Goal: Information Seeking & Learning: Find specific page/section

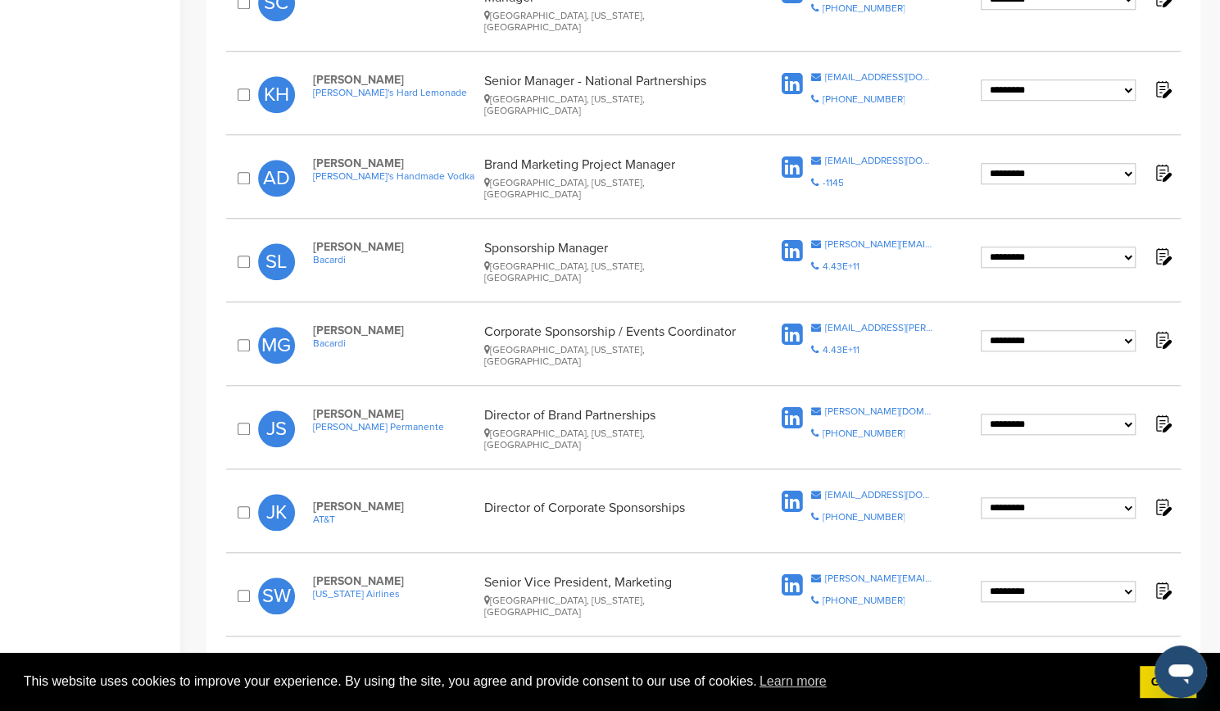
scroll to position [751, 0]
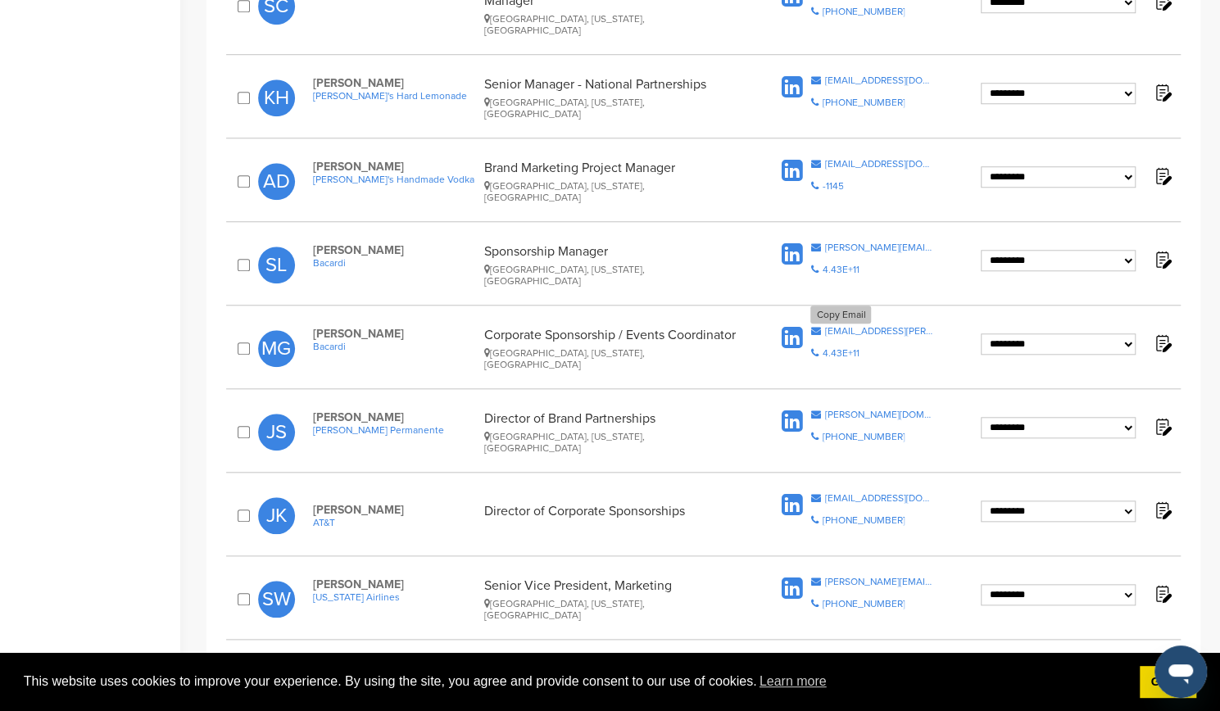
click at [815, 326] on icon at bounding box center [816, 331] width 10 height 10
click at [816, 243] on icon at bounding box center [816, 248] width 10 height 10
click at [816, 159] on icon at bounding box center [816, 164] width 10 height 10
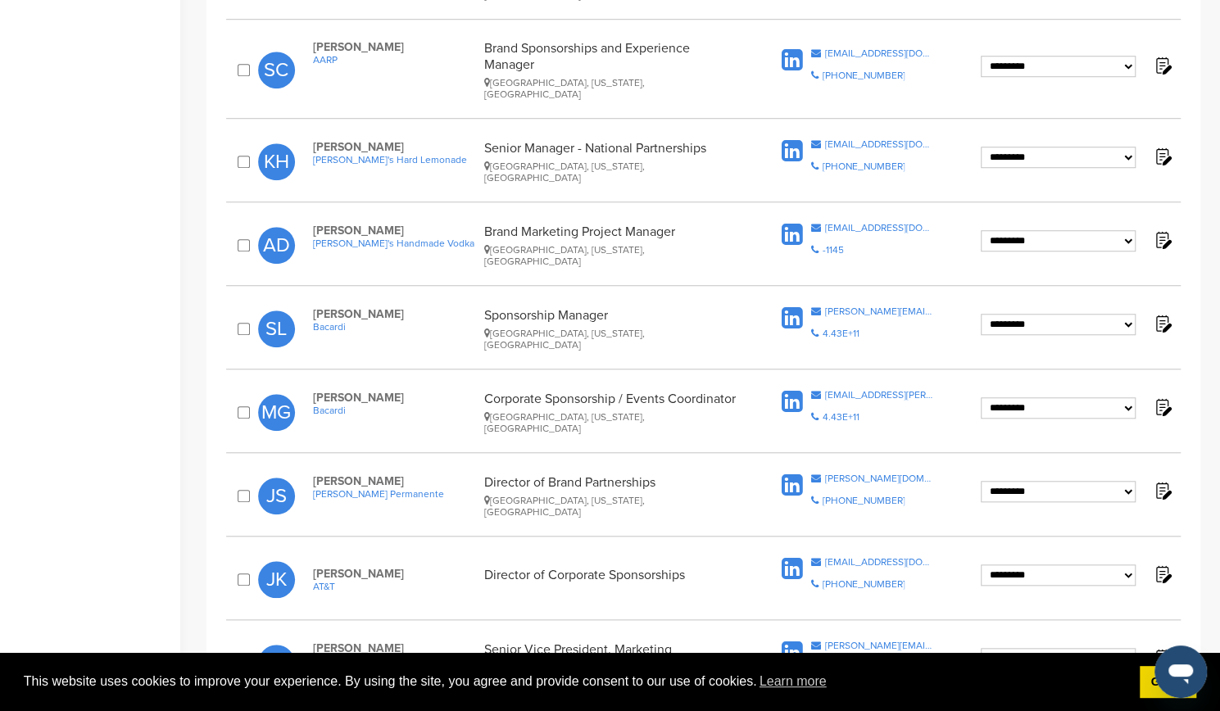
scroll to position [621, 0]
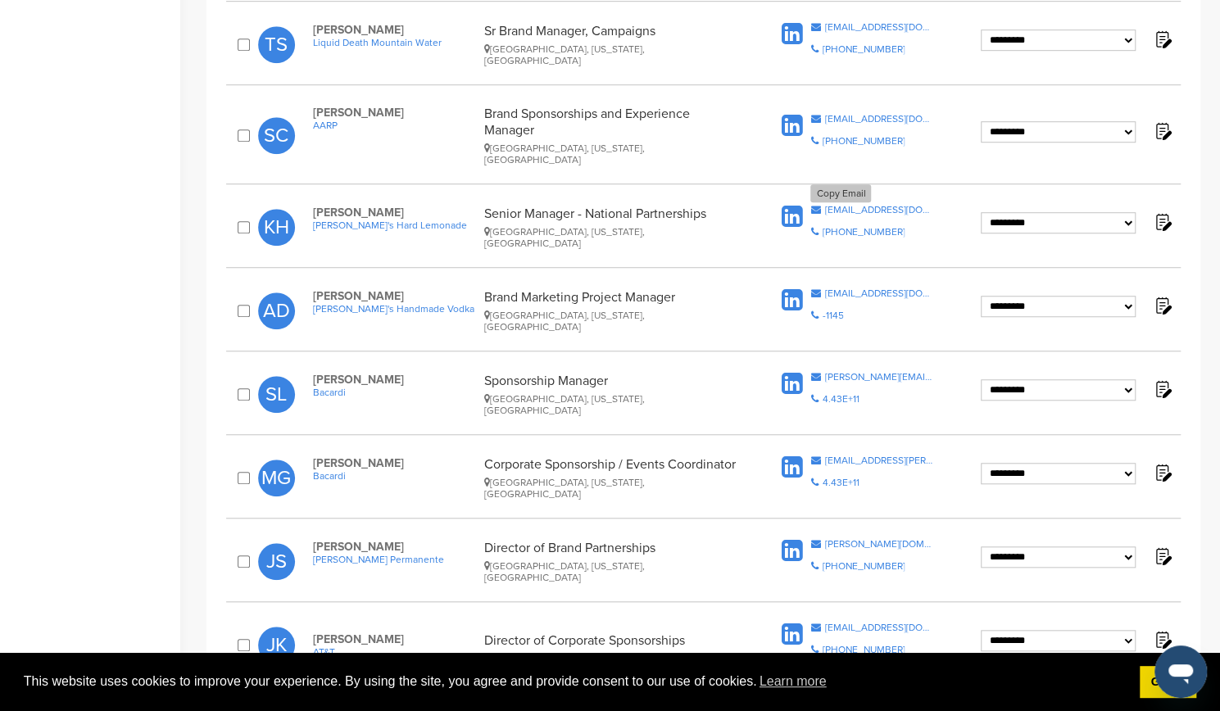
click at [815, 205] on icon at bounding box center [816, 210] width 10 height 10
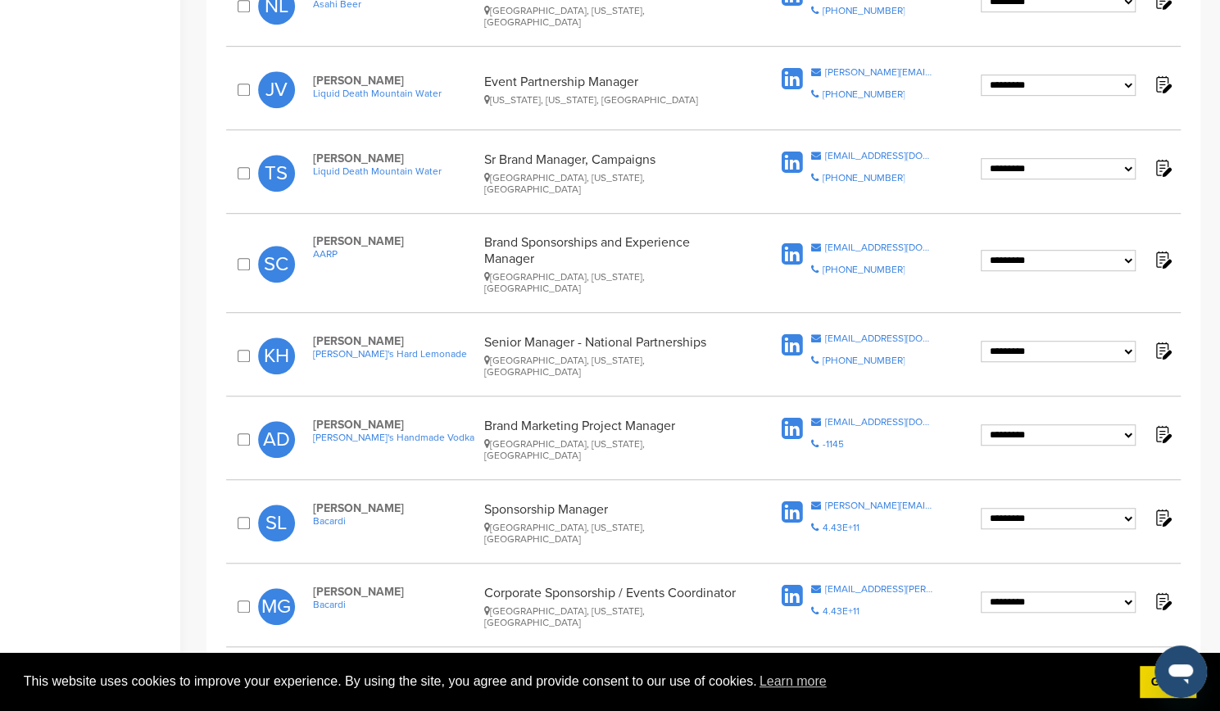
scroll to position [482, 0]
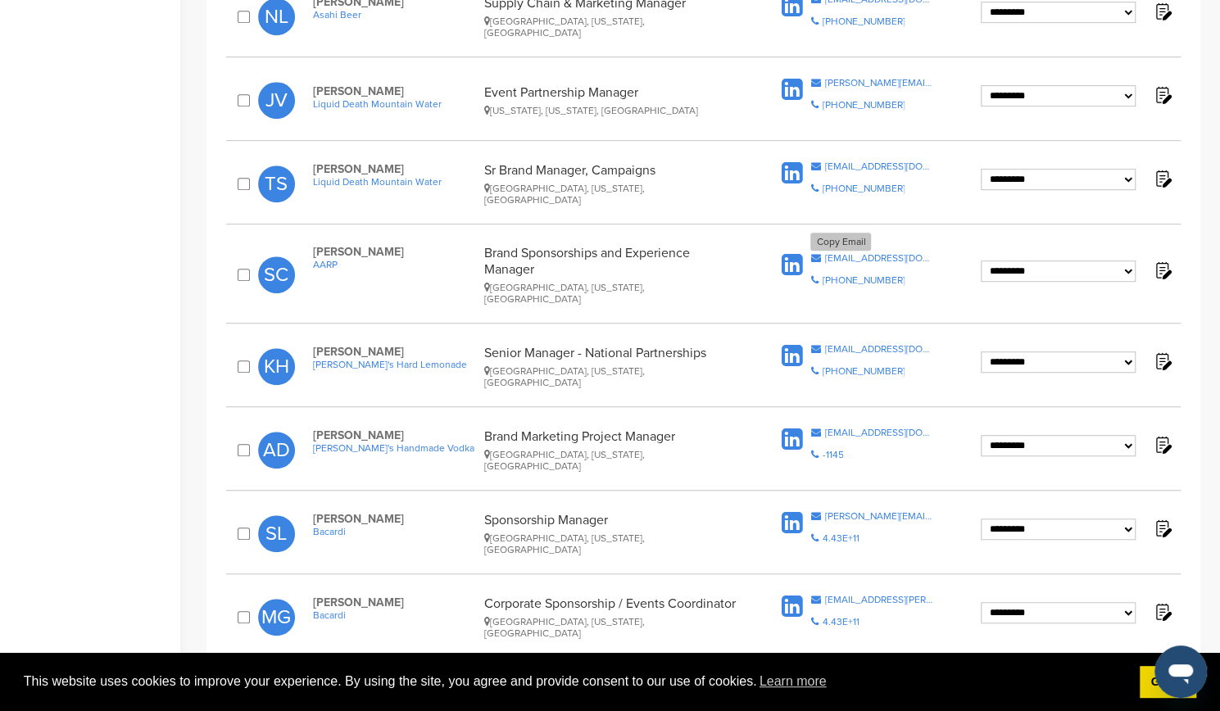
click at [816, 253] on icon at bounding box center [816, 258] width 10 height 10
click at [818, 161] on icon at bounding box center [816, 166] width 10 height 10
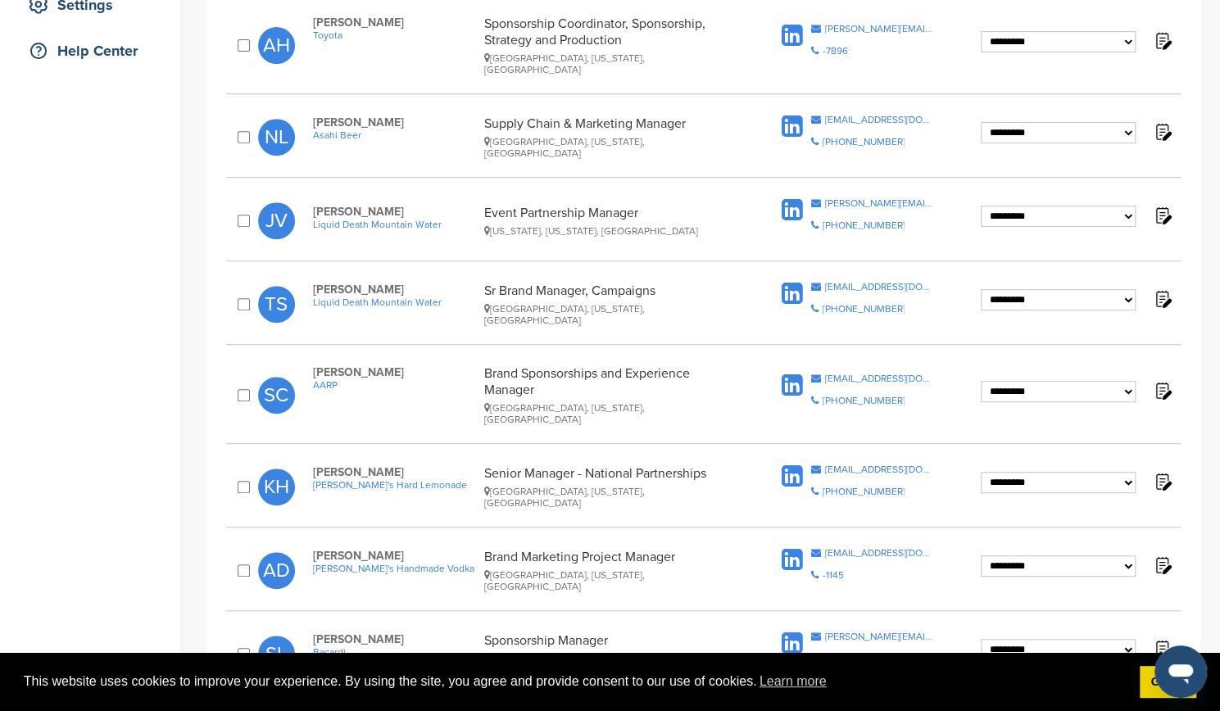
scroll to position [351, 0]
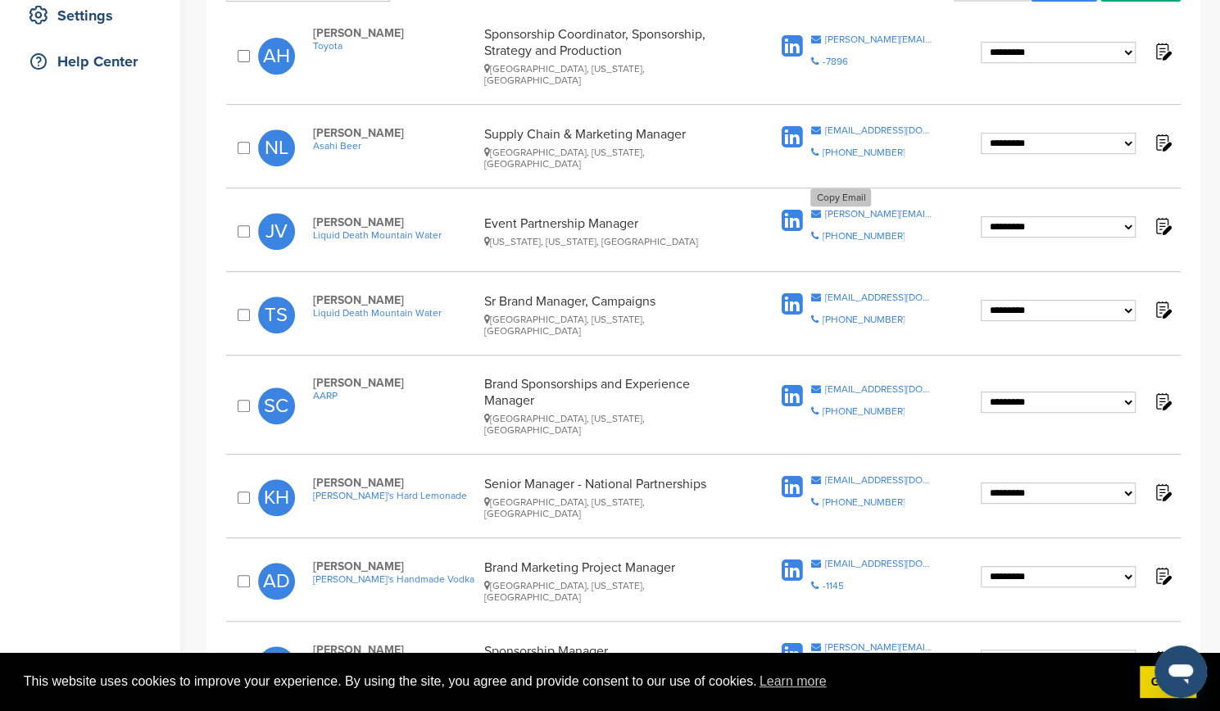
click at [816, 209] on icon at bounding box center [816, 214] width 10 height 10
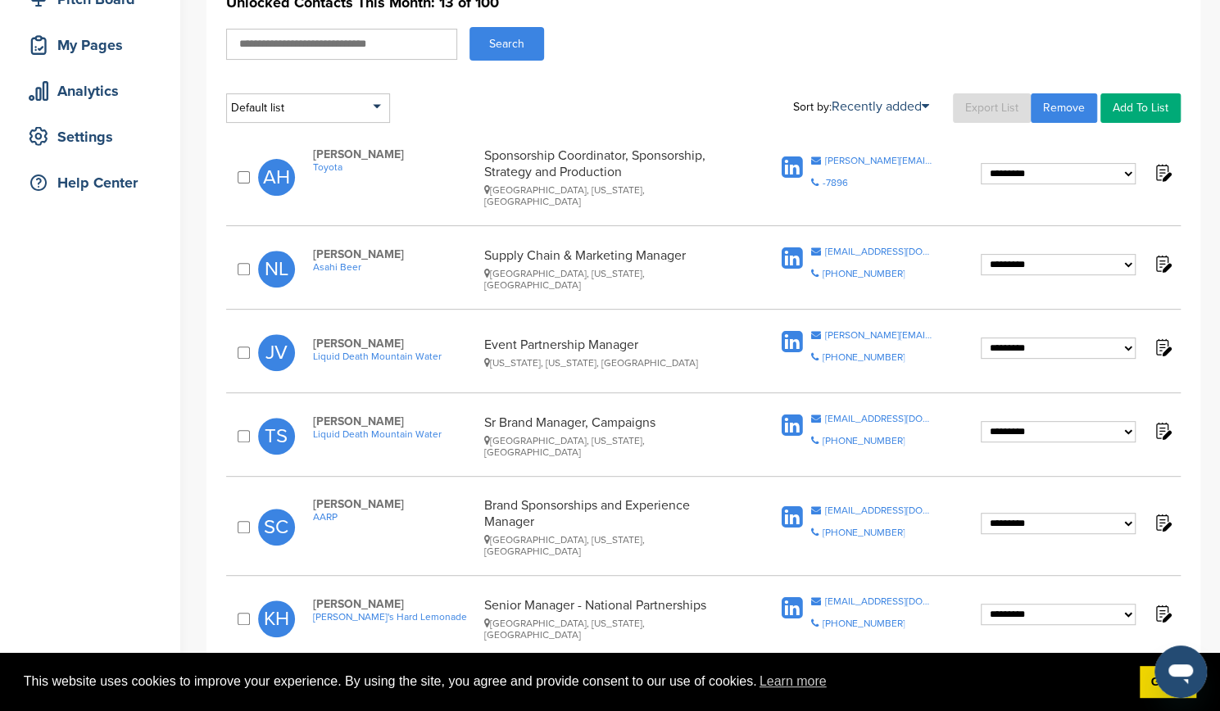
scroll to position [228, 0]
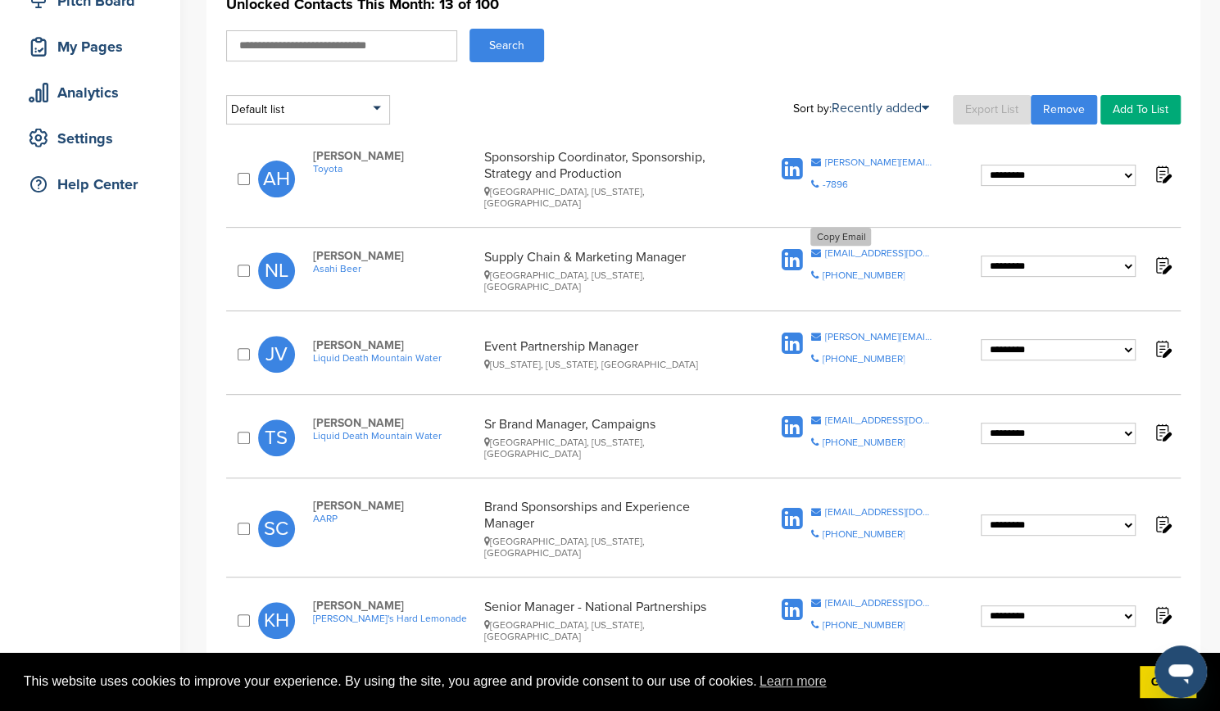
click at [817, 248] on icon at bounding box center [816, 253] width 10 height 10
click at [815, 157] on icon at bounding box center [816, 162] width 10 height 10
drag, startPoint x: 624, startPoint y: 174, endPoint x: 484, endPoint y: 157, distance: 141.2
click at [484, 157] on div "Sponsorship Coordinator, Sponsorship, Strategy and Production [GEOGRAPHIC_DATA]…" at bounding box center [612, 179] width 256 height 60
copy div "Sponsorship Coordinator, Sponsorship, Strategy and Production"
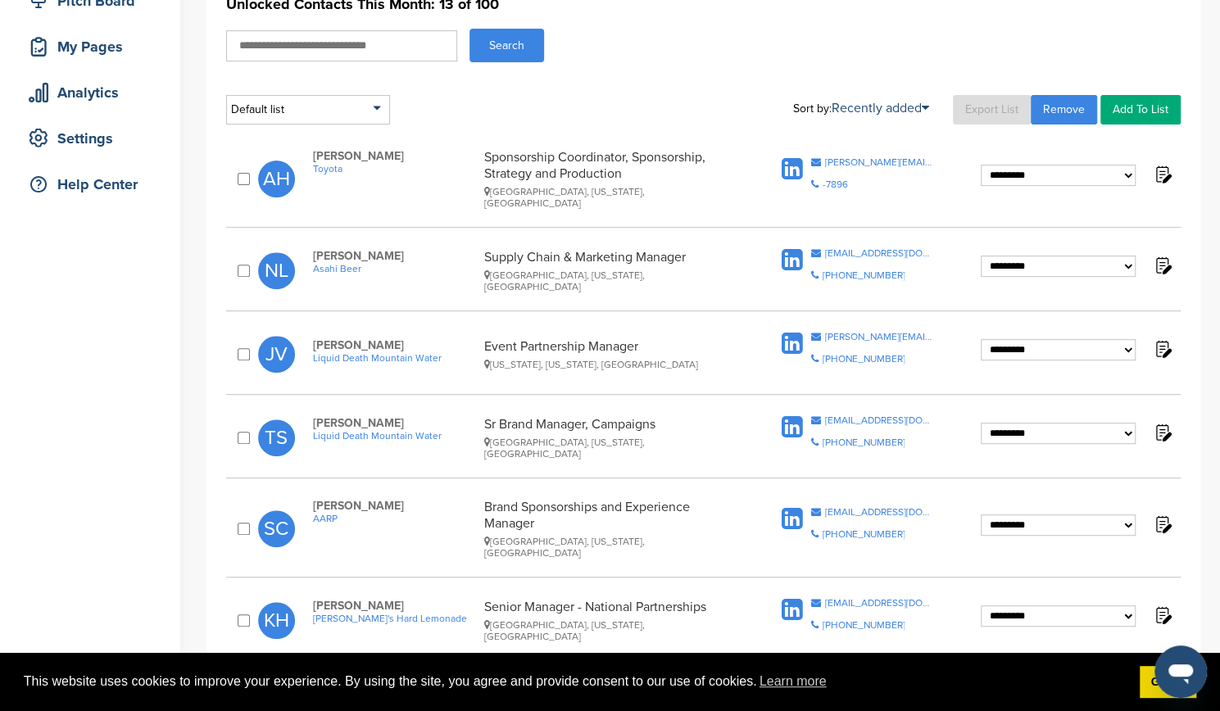
click at [688, 111] on div "Default list Default List Sort by: Recently added Last Viewed Company Name Stag…" at bounding box center [703, 110] width 955 height 30
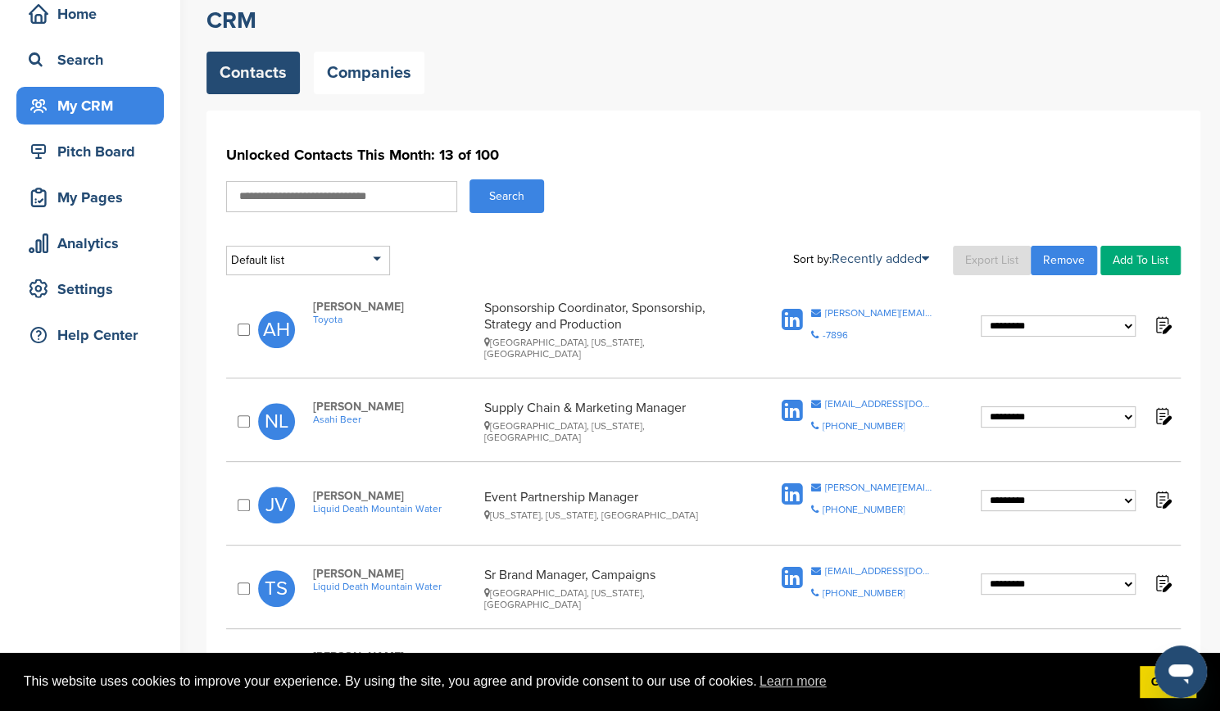
scroll to position [0, 0]
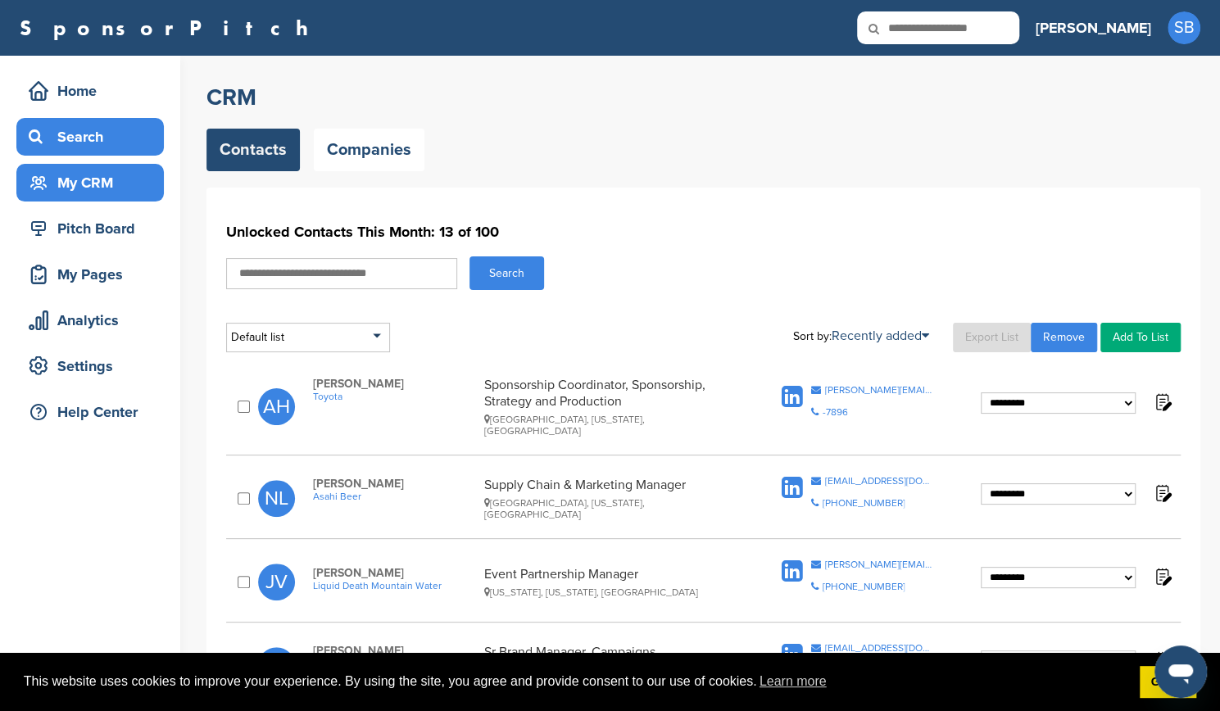
click at [74, 139] on div "Search" at bounding box center [94, 137] width 139 height 30
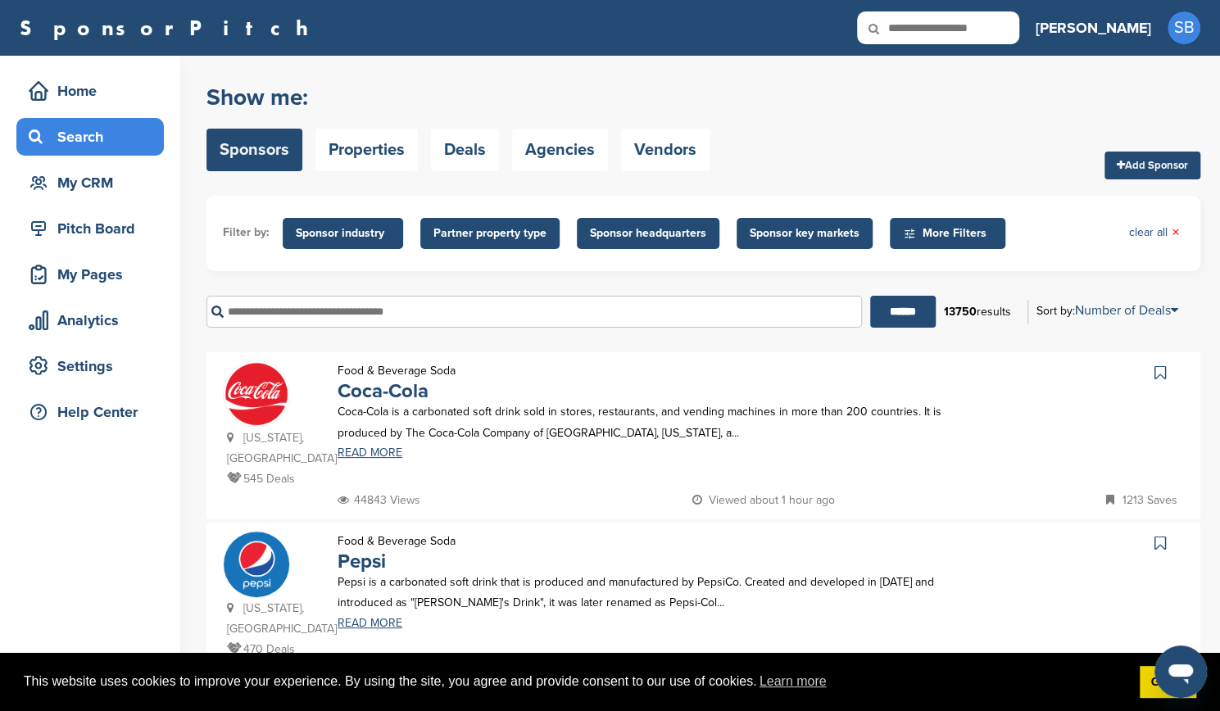
click at [484, 319] on input "text" at bounding box center [535, 312] width 656 height 32
click at [343, 229] on span "Sponsor industry" at bounding box center [343, 234] width 94 height 18
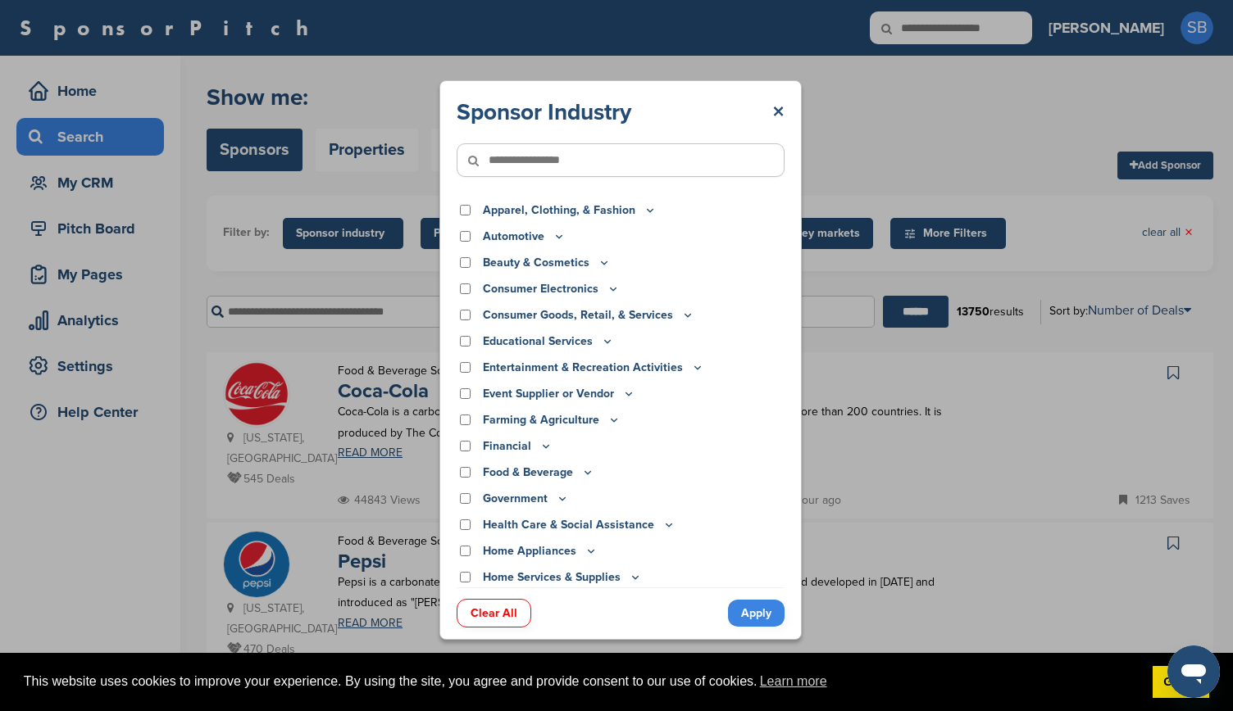
click at [591, 471] on icon at bounding box center [587, 472] width 13 height 14
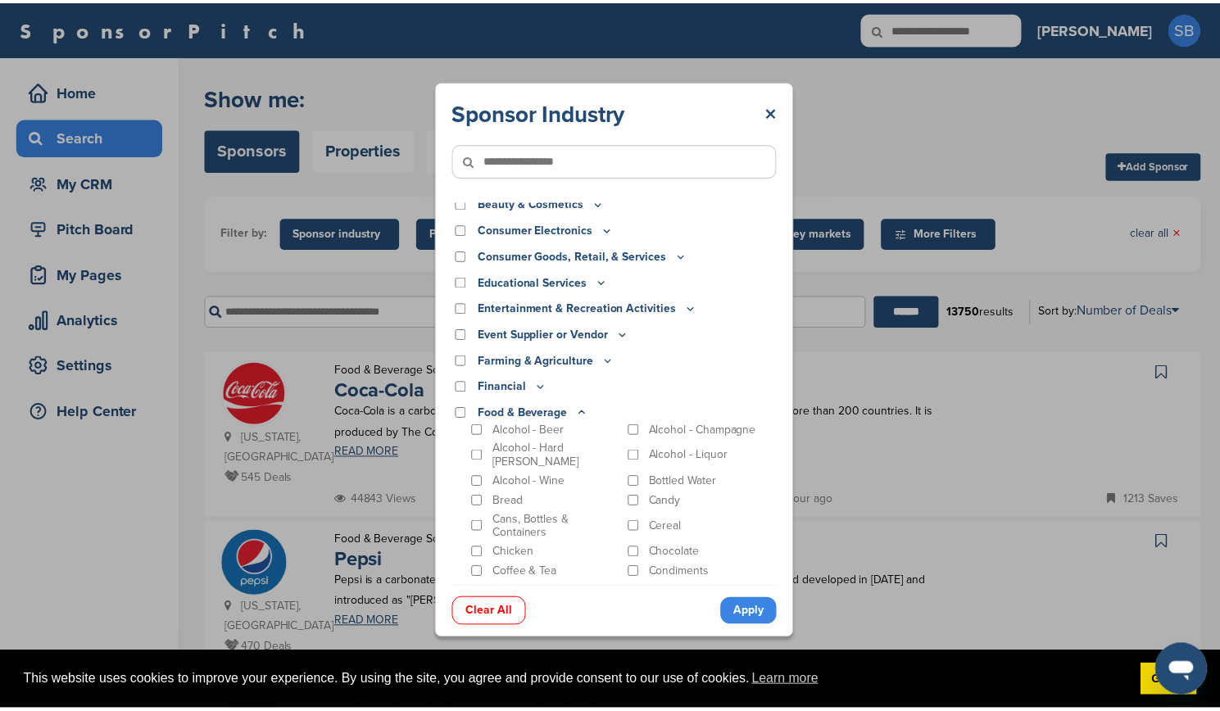
scroll to position [74, 0]
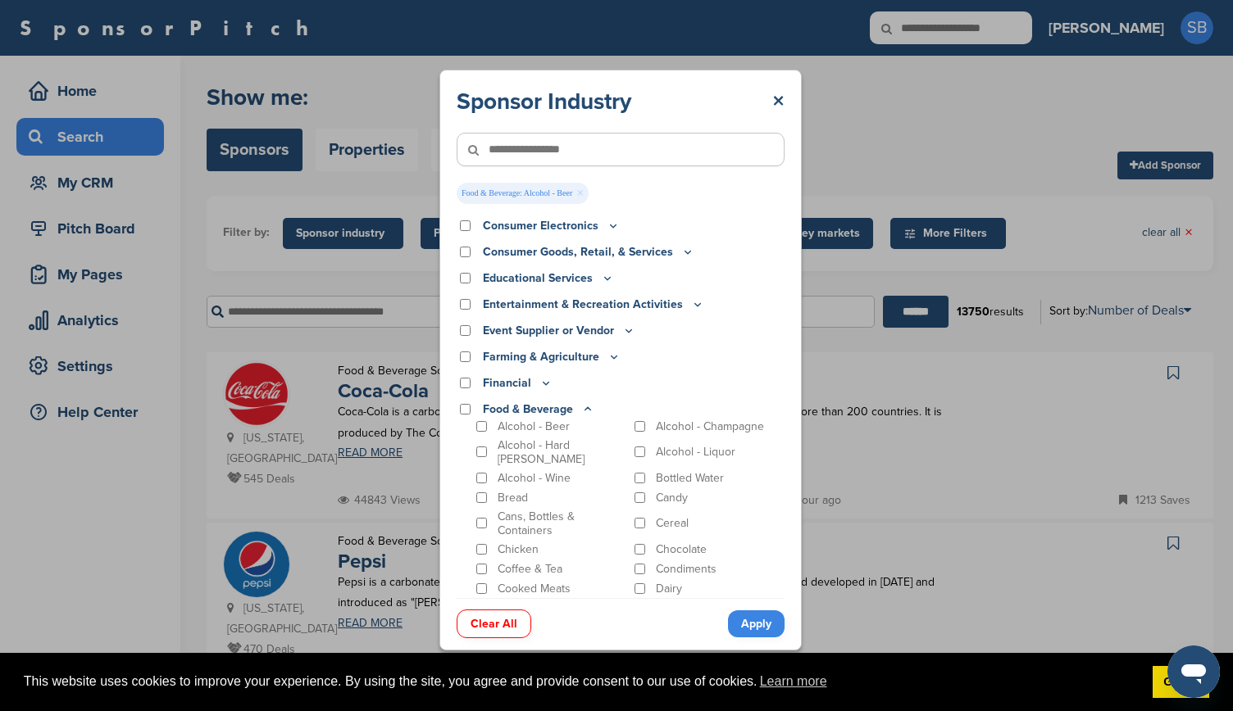
click at [560, 518] on p "Cans, Bottles & Containers" at bounding box center [561, 524] width 129 height 28
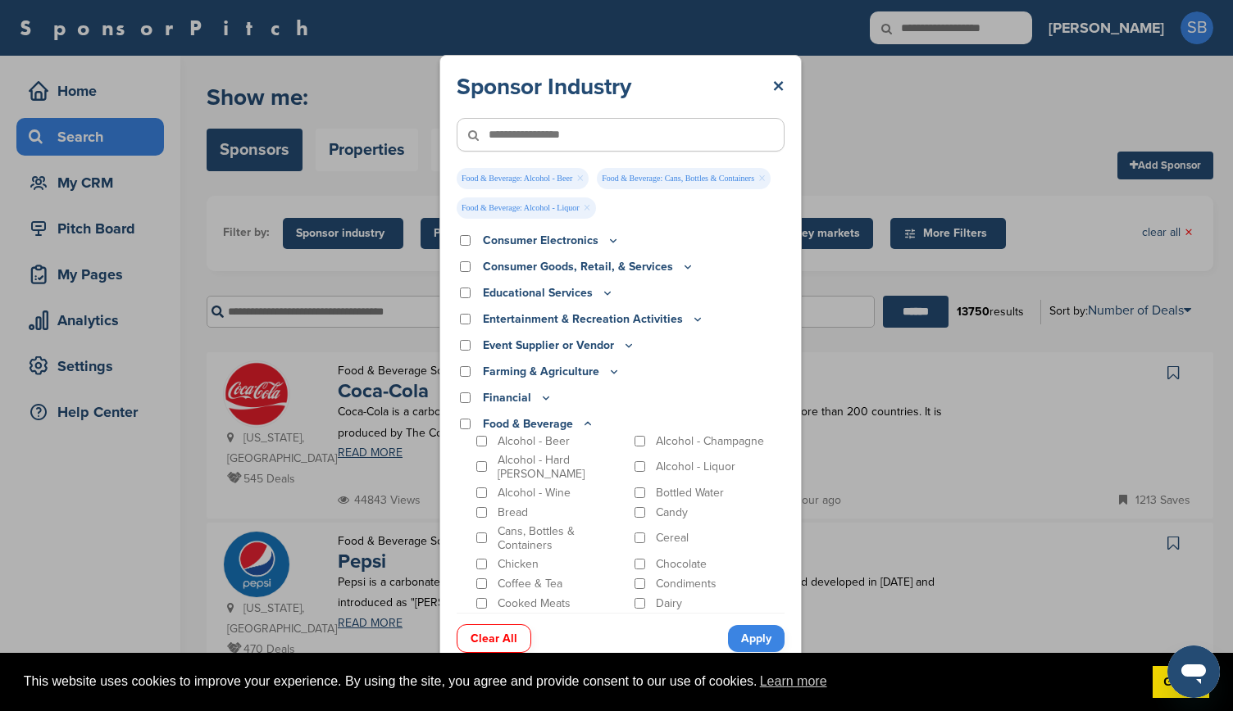
click at [752, 640] on link "Apply" at bounding box center [756, 638] width 57 height 27
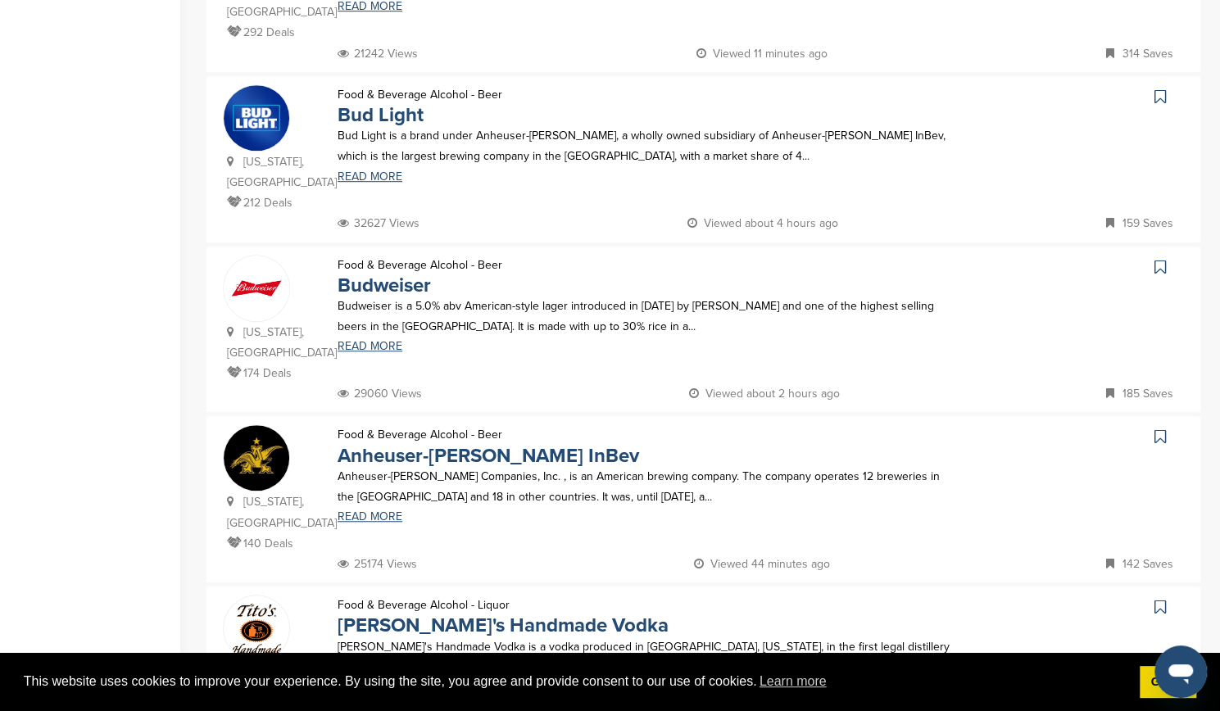
scroll to position [0, 0]
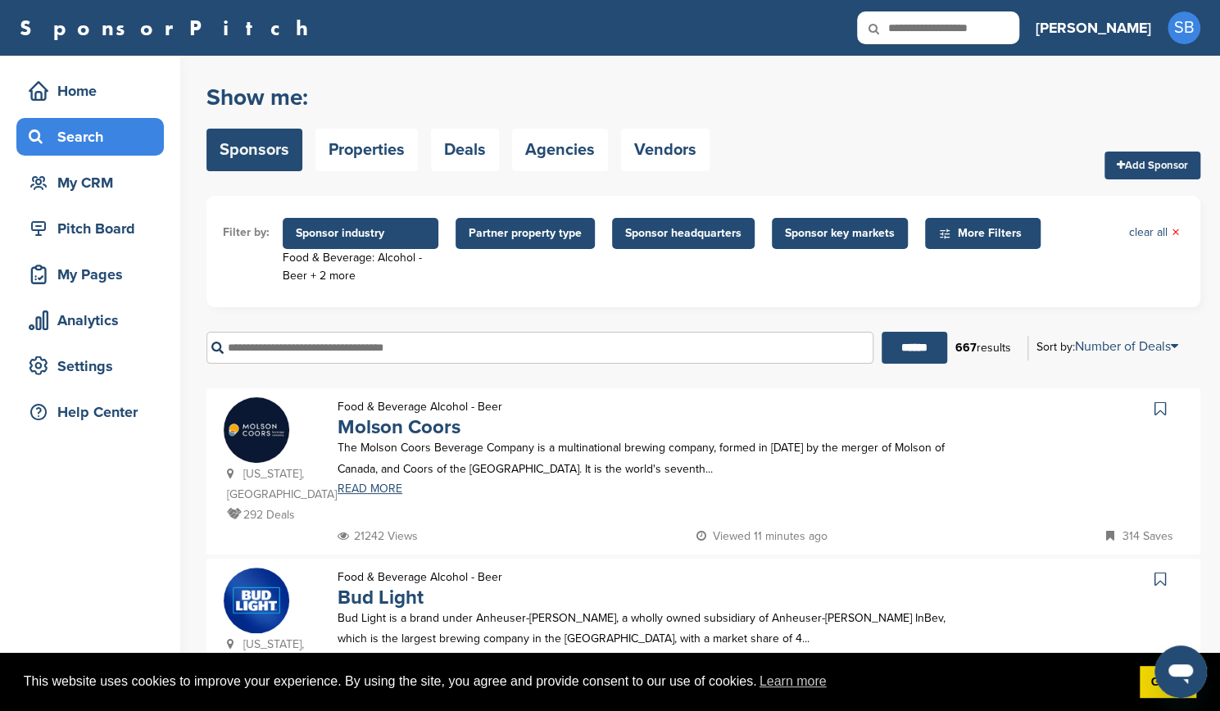
click at [811, 242] on span "Sponsor key markets" at bounding box center [840, 234] width 110 height 18
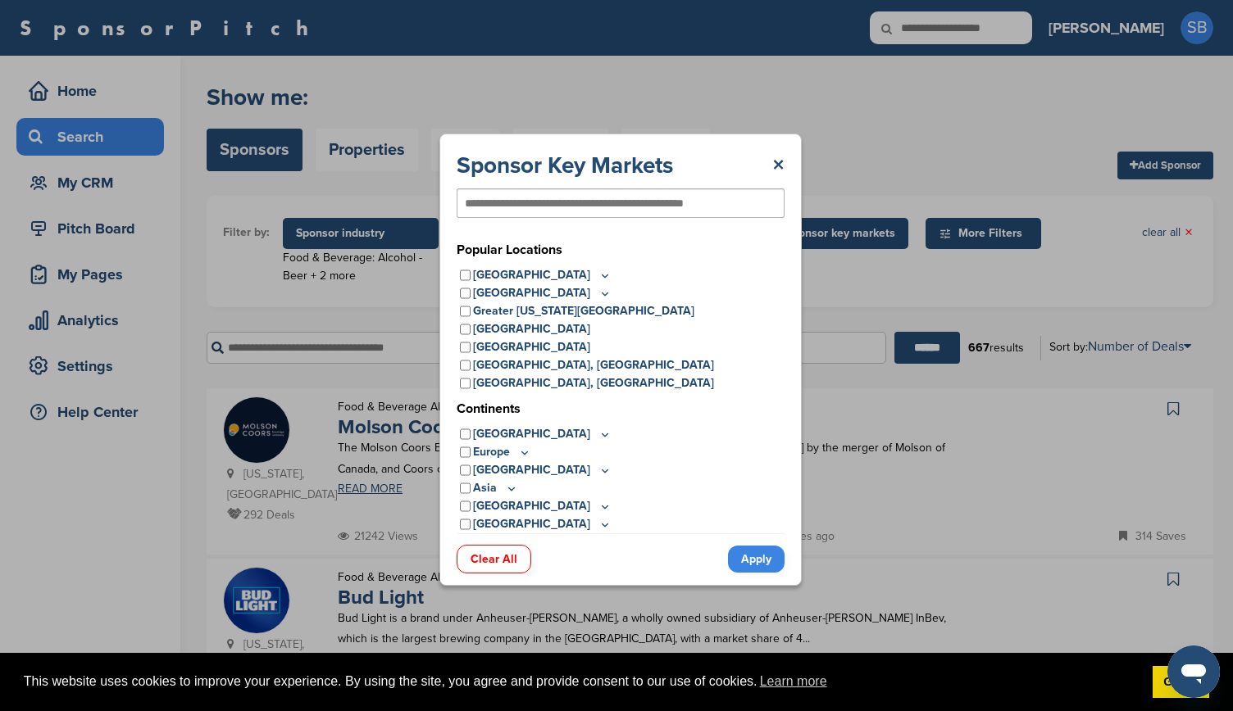
click at [552, 283] on p "United States" at bounding box center [542, 275] width 139 height 18
click at [598, 273] on icon at bounding box center [604, 276] width 13 height 14
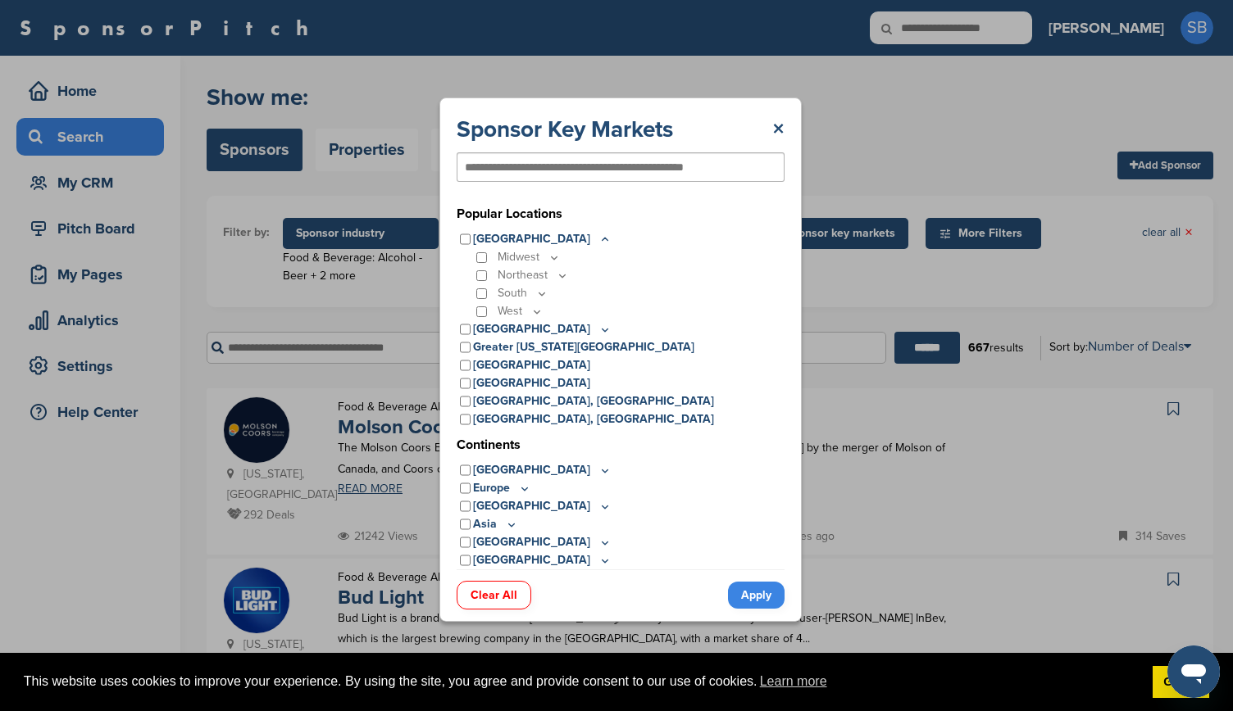
click at [526, 312] on p "West" at bounding box center [520, 311] width 46 height 18
click at [534, 312] on icon at bounding box center [536, 312] width 13 height 14
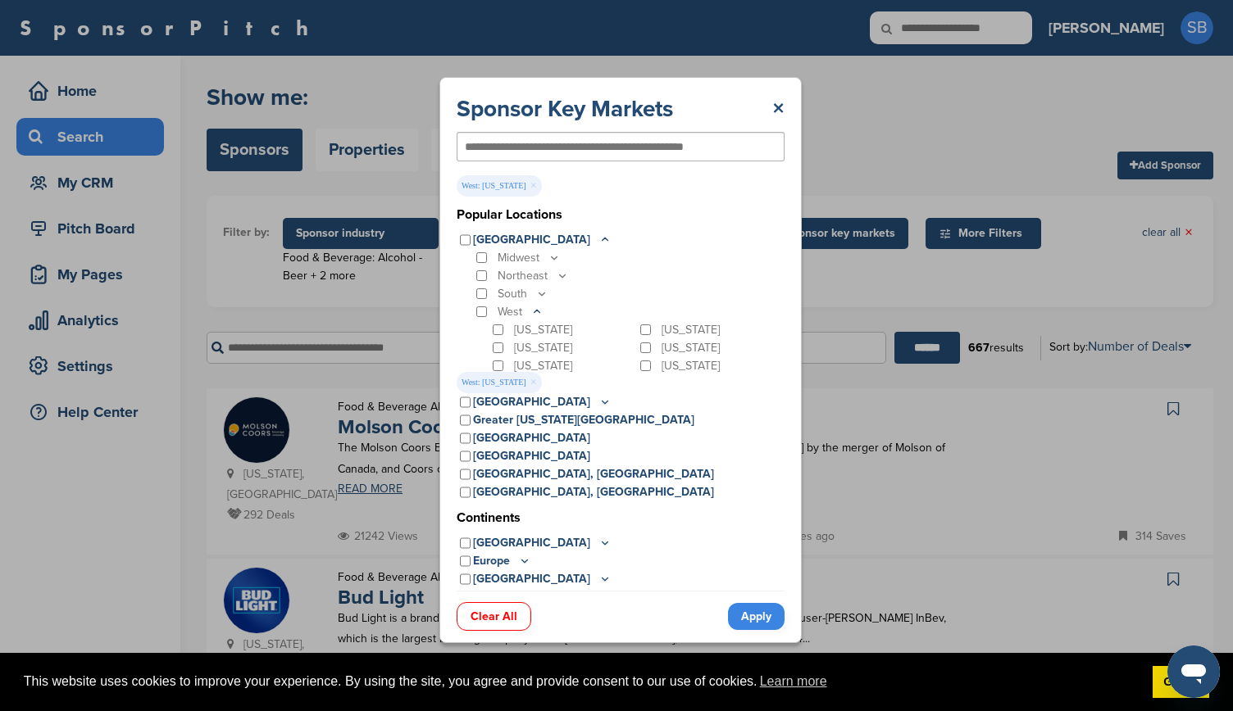
click at [748, 619] on link "Apply" at bounding box center [756, 616] width 57 height 27
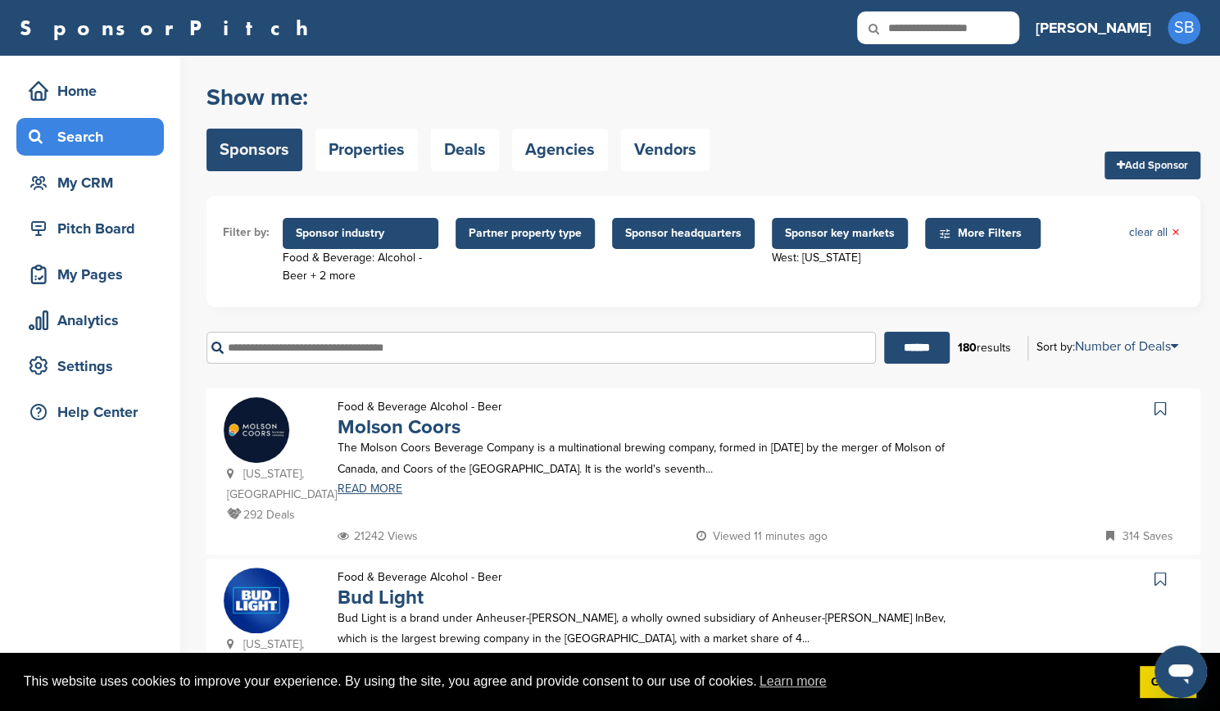
click at [913, 30] on icon at bounding box center [885, 28] width 56 height 34
click at [913, 27] on icon at bounding box center [885, 28] width 56 height 34
click at [913, 29] on icon at bounding box center [885, 28] width 56 height 34
